Goal: Navigation & Orientation: Find specific page/section

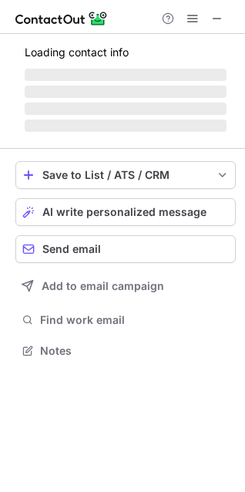
scroll to position [374, 245]
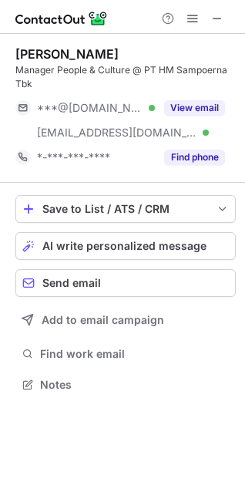
scroll to position [374, 245]
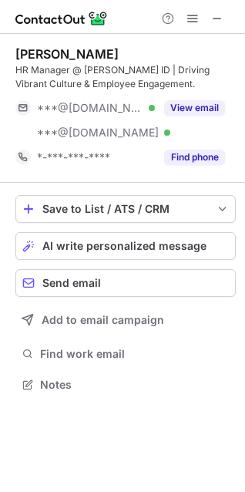
scroll to position [374, 245]
click at [223, 22] on span at bounding box center [217, 18] width 12 height 12
